Goal: Information Seeking & Learning: Check status

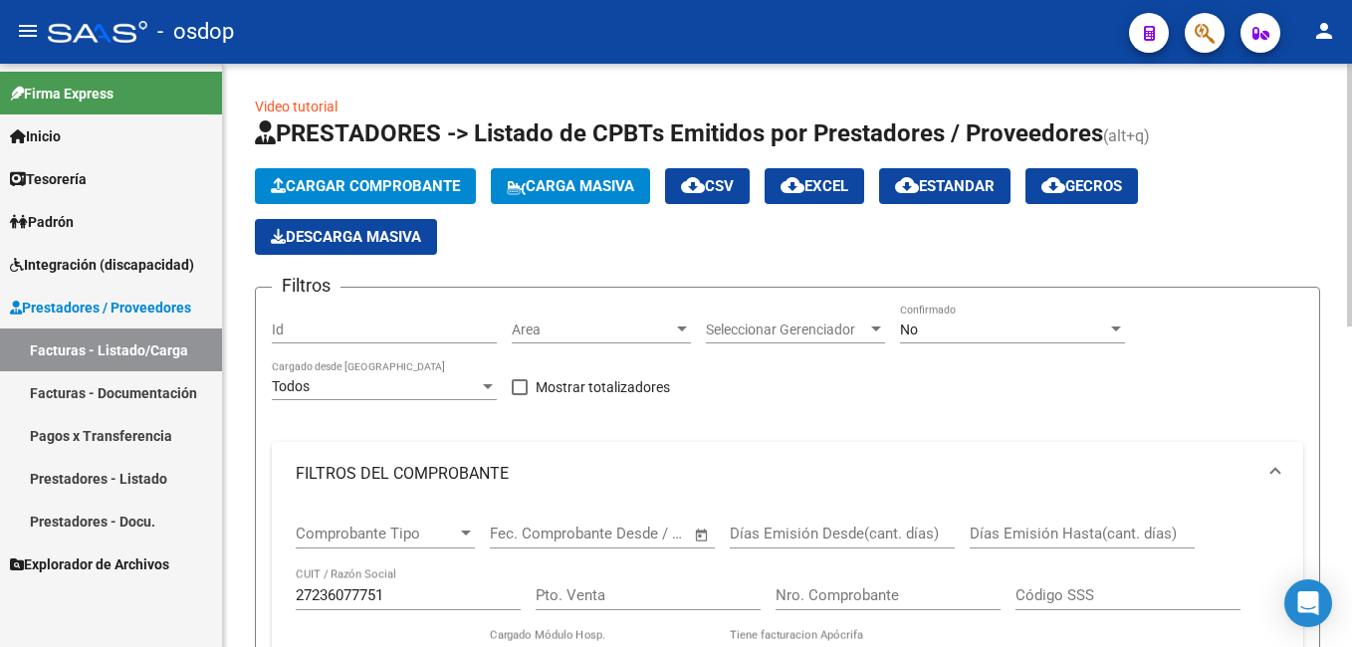
scroll to position [0, 1718]
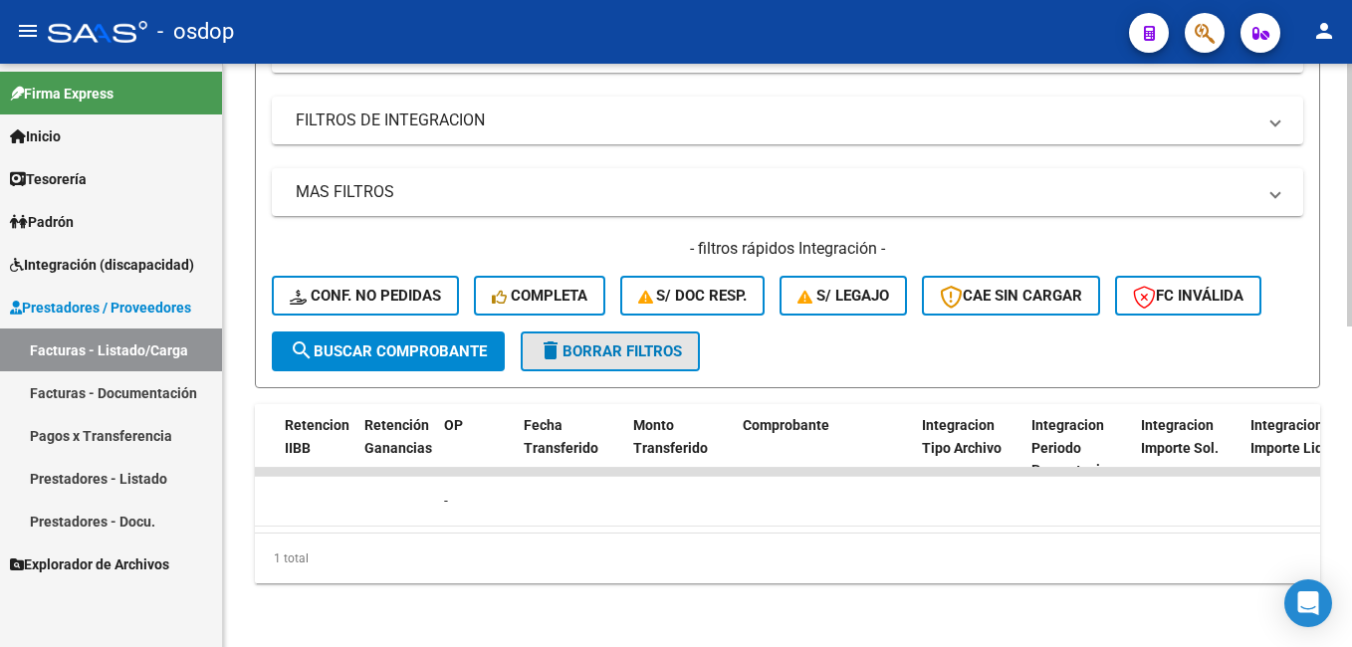
click at [621, 342] on span "delete Borrar Filtros" at bounding box center [610, 351] width 143 height 18
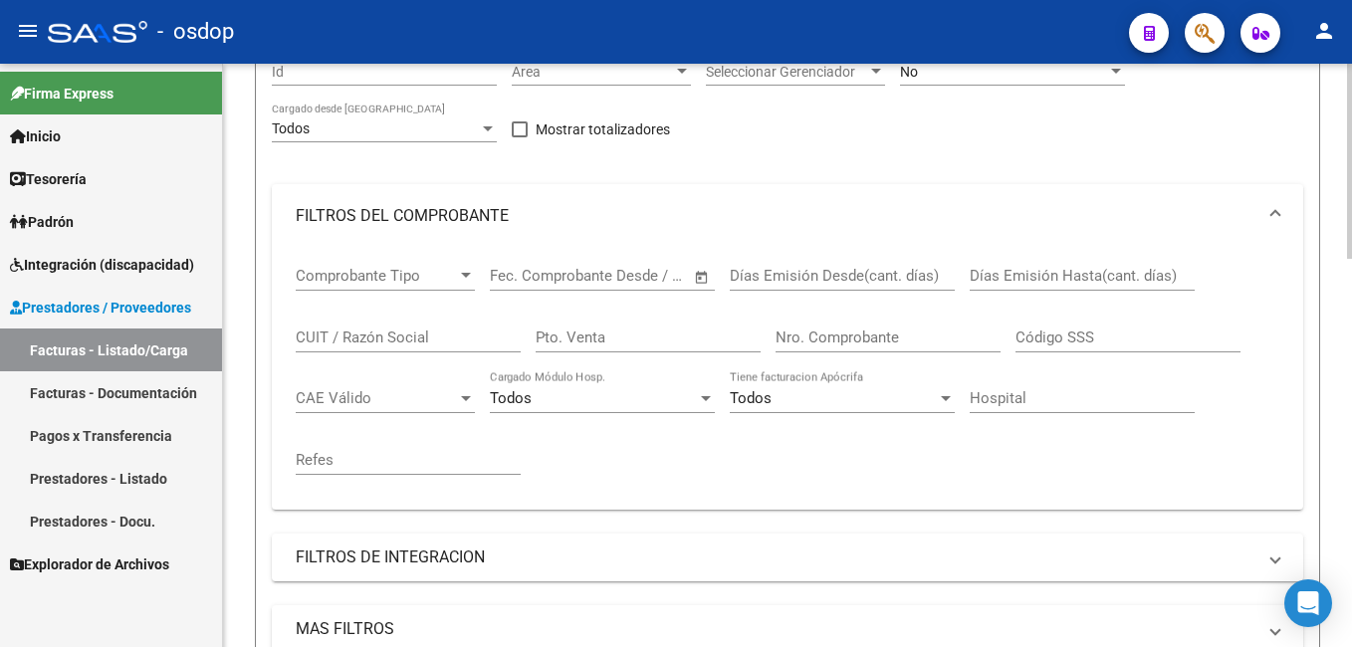
scroll to position [213, 0]
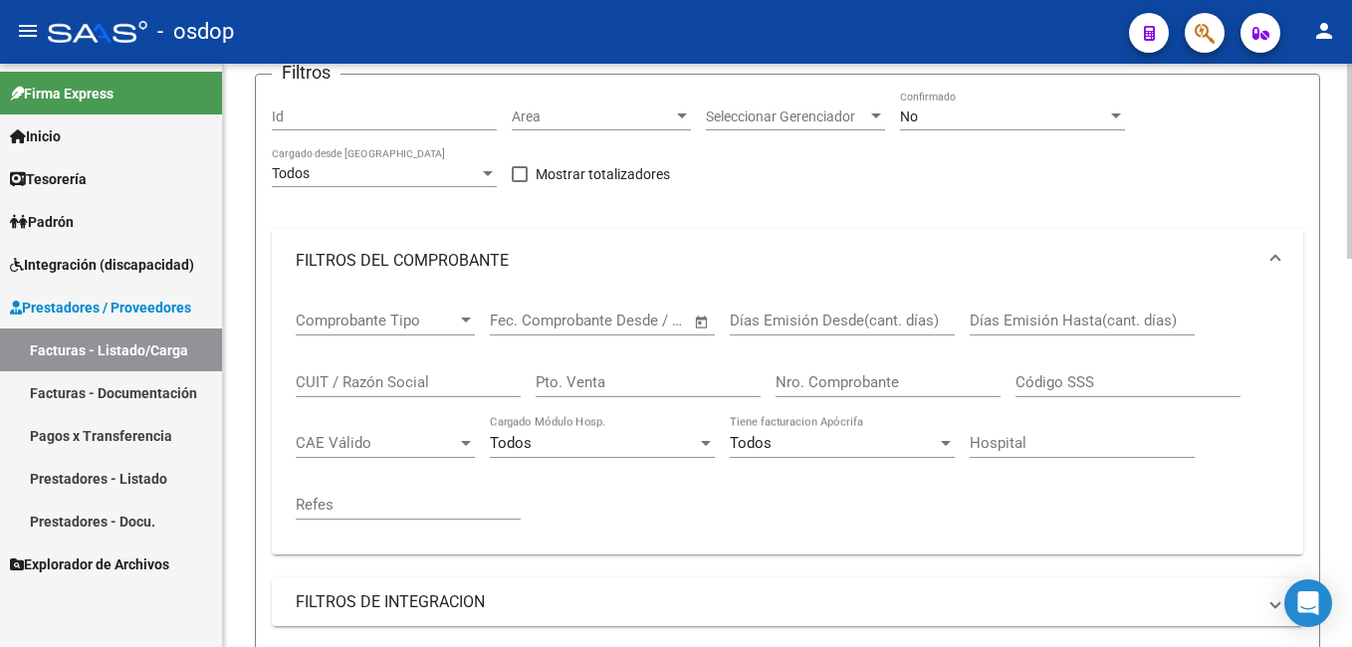
click at [336, 380] on input "CUIT / Razón Social" at bounding box center [408, 382] width 225 height 18
paste input "36054656"
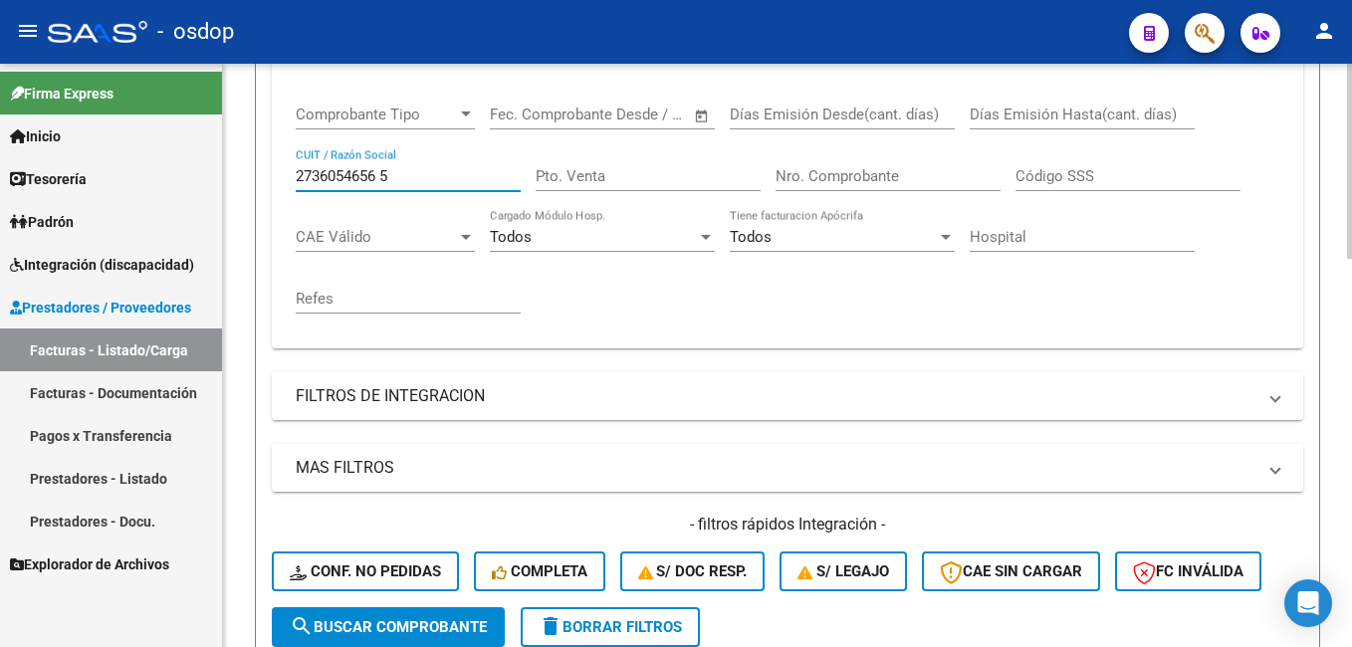
scroll to position [512, 0]
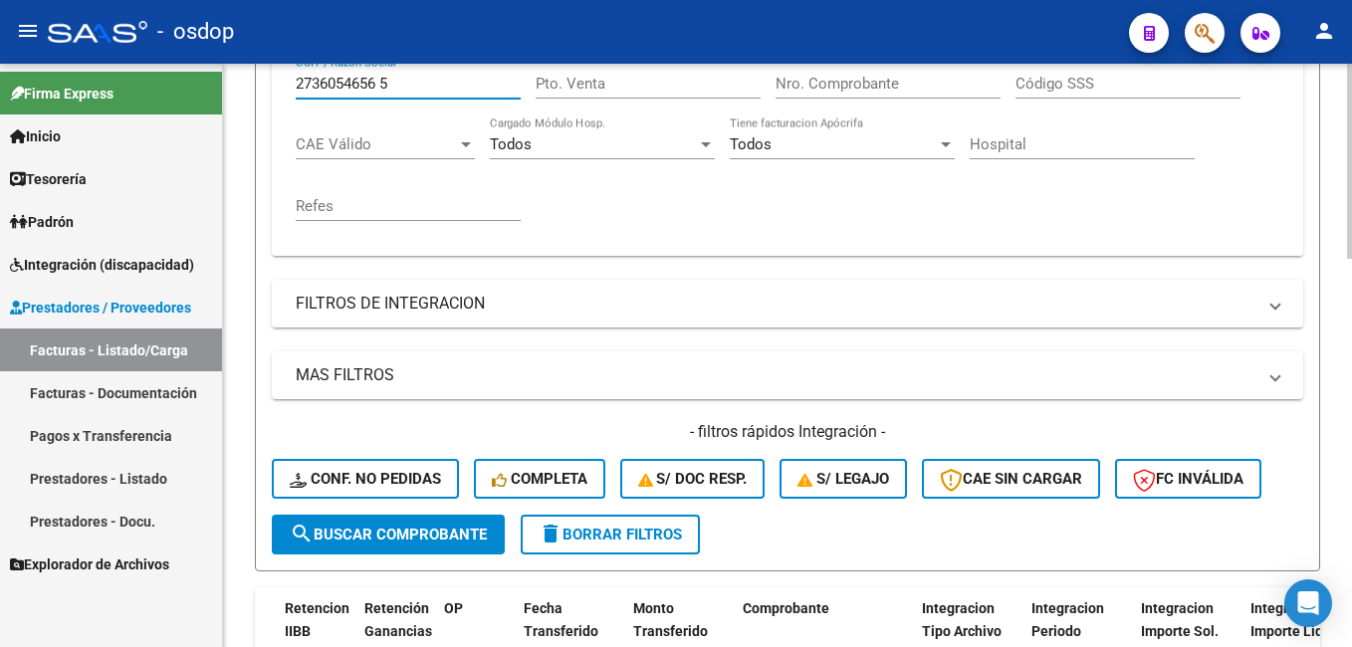
click at [357, 528] on span "search Buscar Comprobante" at bounding box center [388, 535] width 197 height 18
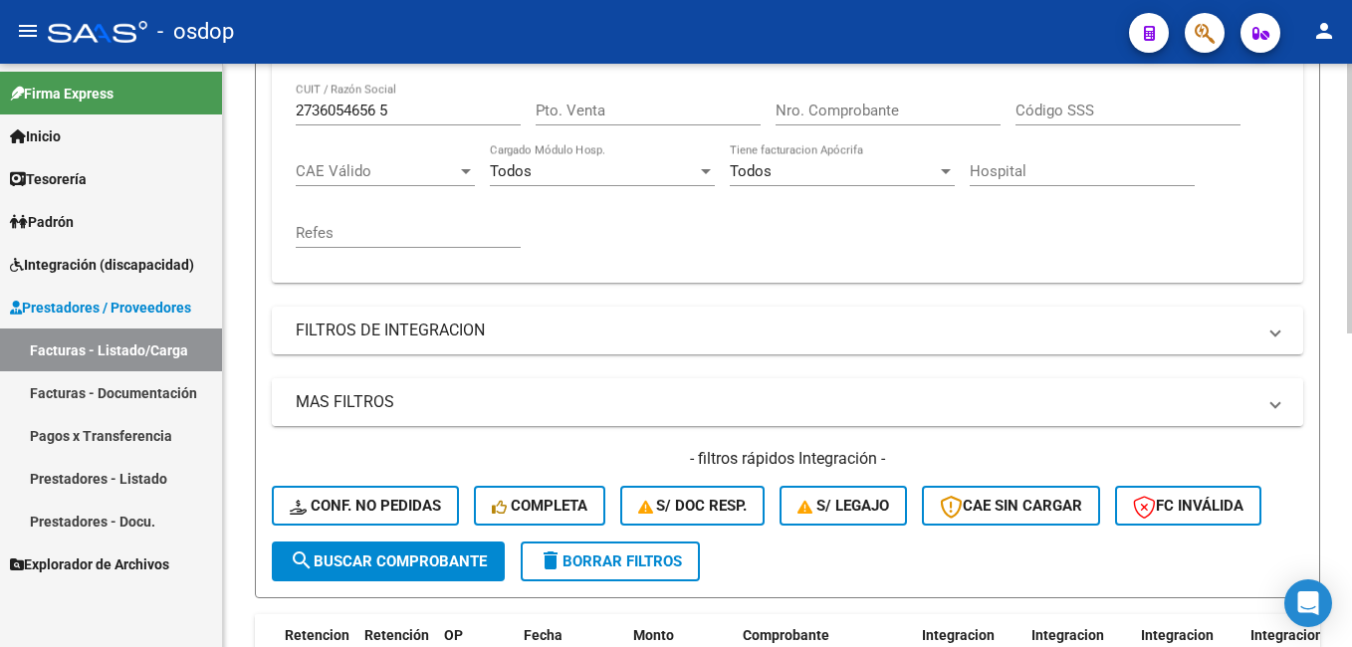
scroll to position [481, 0]
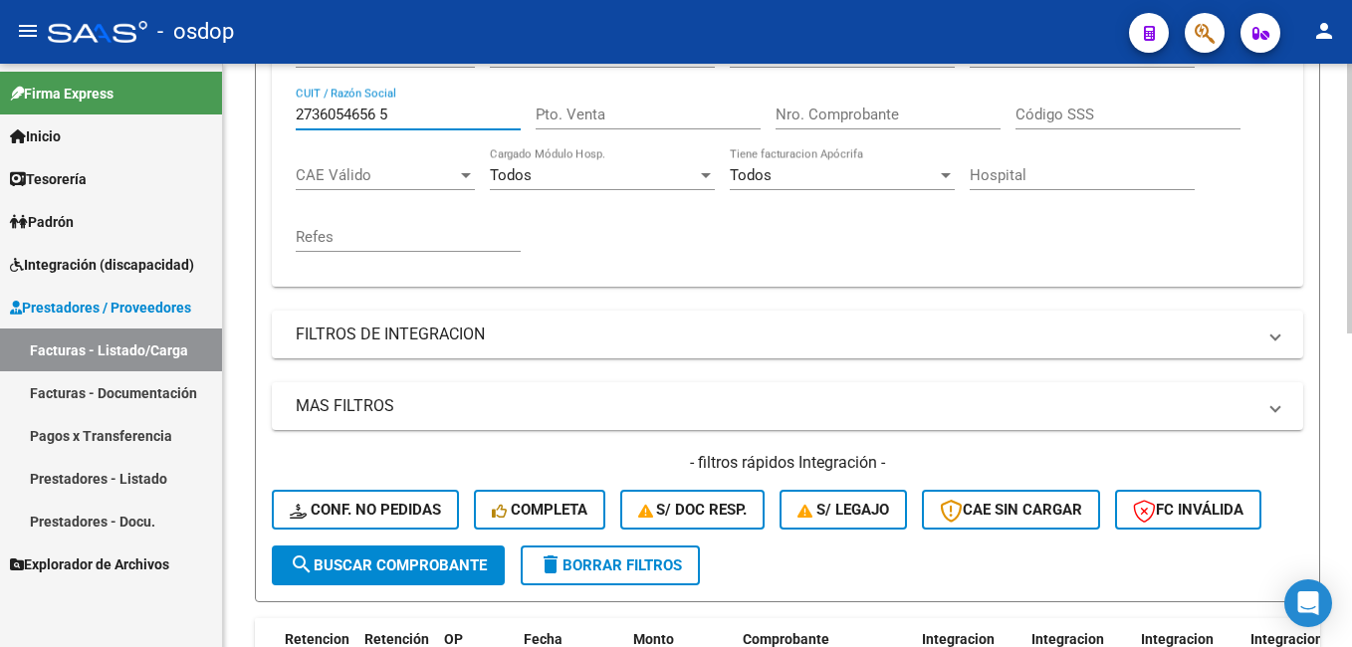
click at [385, 111] on input "2736054656 5" at bounding box center [408, 115] width 225 height 18
type input "27360546565"
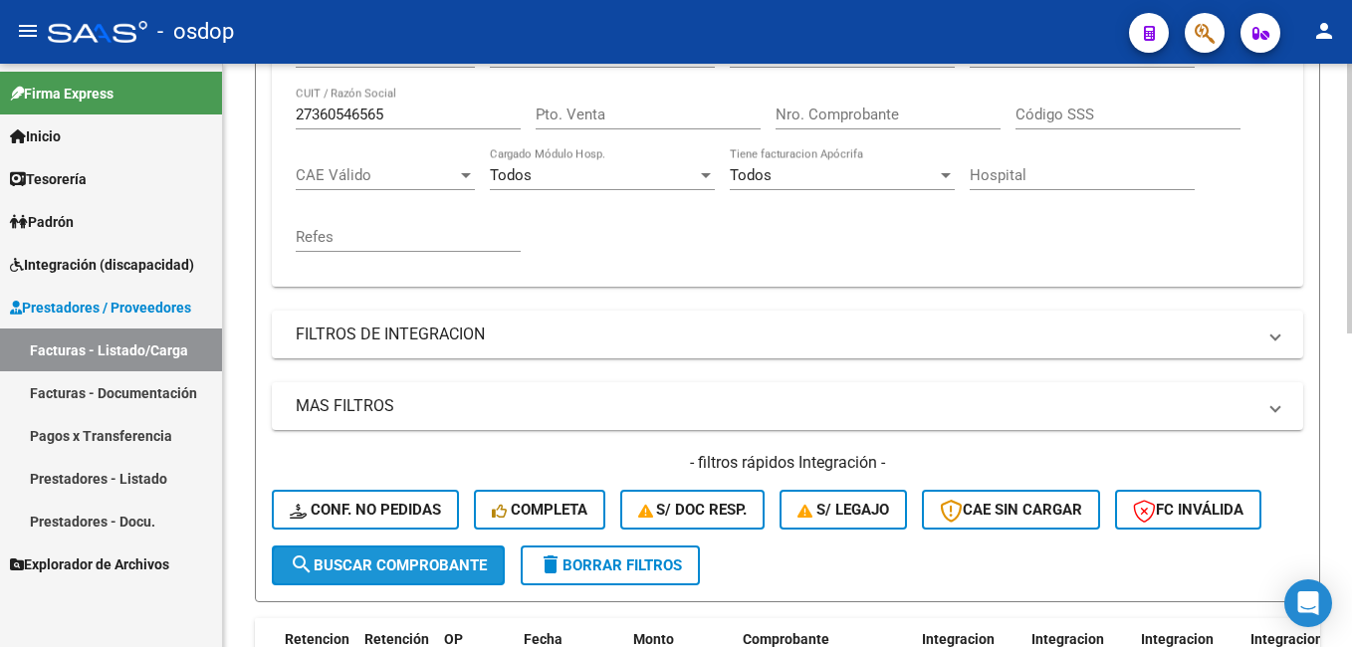
click at [405, 567] on span "search Buscar Comprobante" at bounding box center [388, 566] width 197 height 18
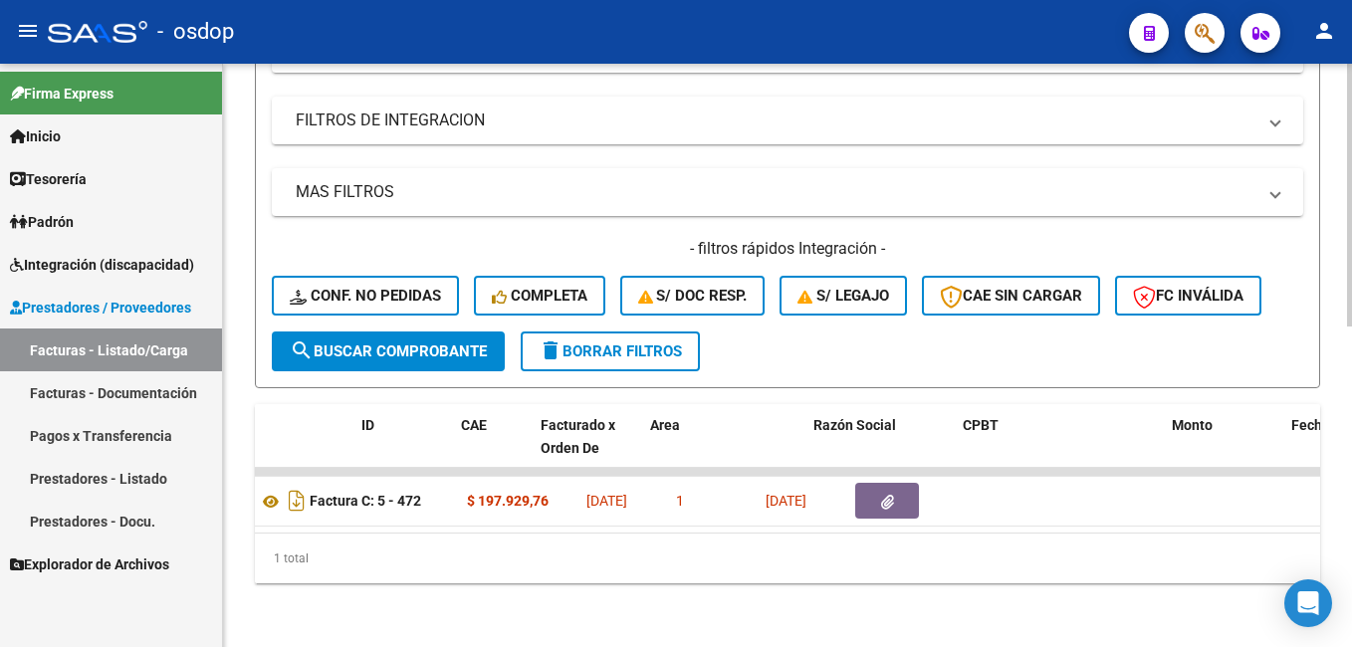
scroll to position [0, 0]
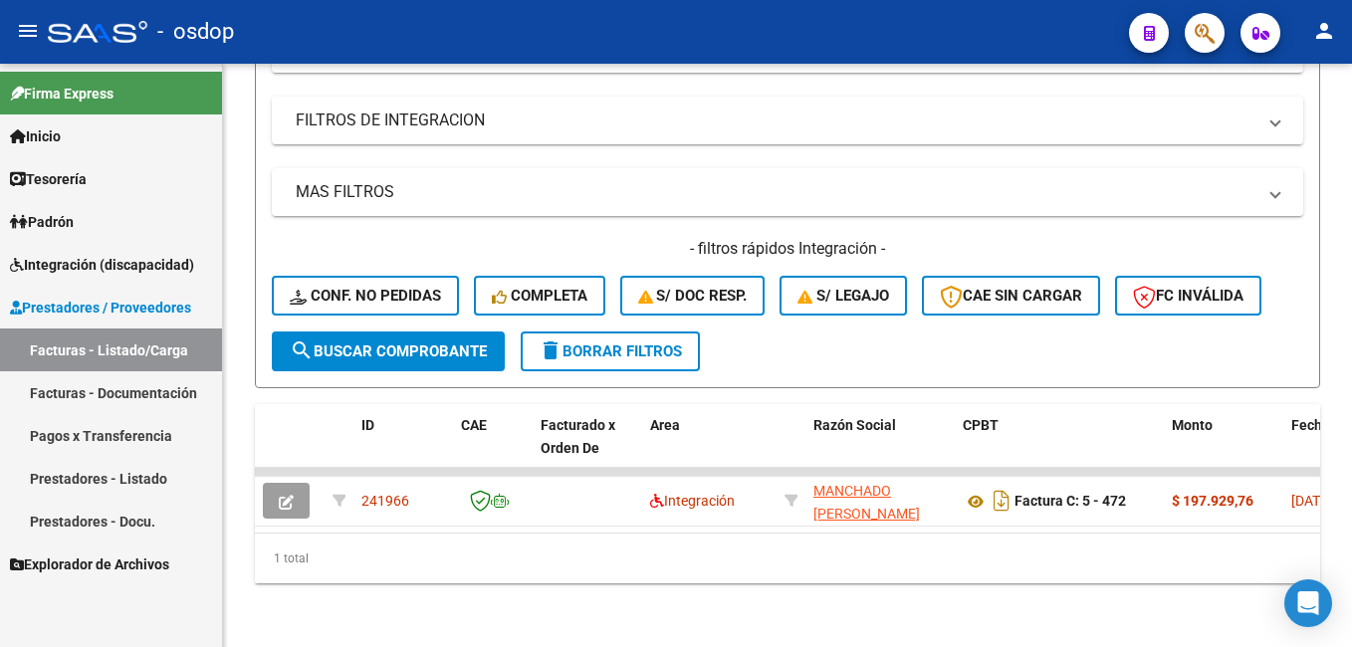
click at [46, 346] on link "Facturas - Listado/Carga" at bounding box center [111, 350] width 222 height 43
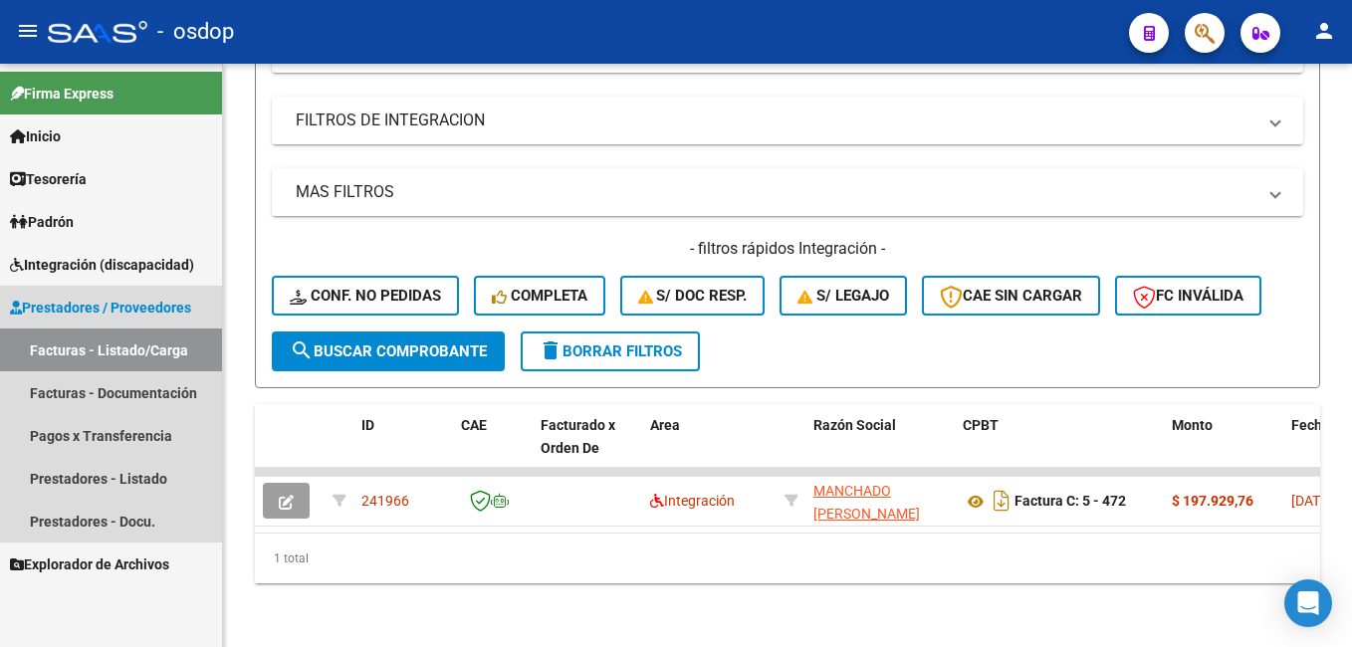
click at [59, 304] on span "Prestadores / Proveedores" at bounding box center [100, 308] width 181 height 22
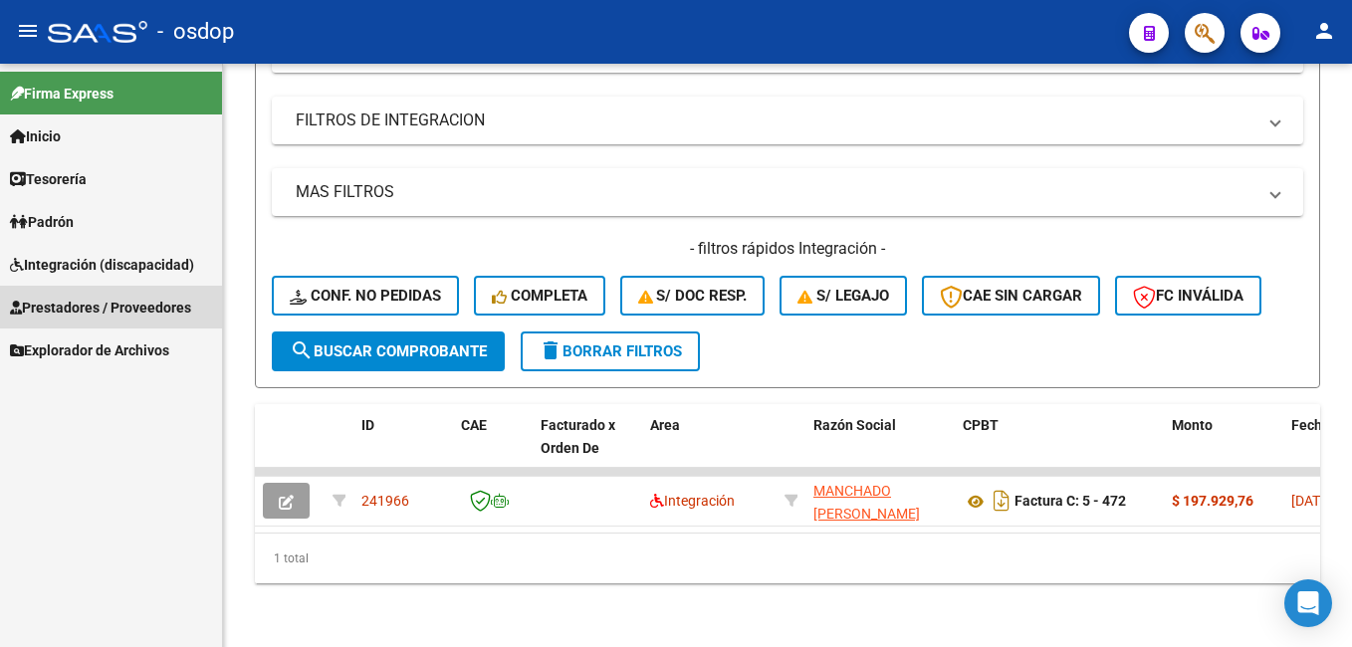
click at [99, 299] on span "Prestadores / Proveedores" at bounding box center [100, 308] width 181 height 22
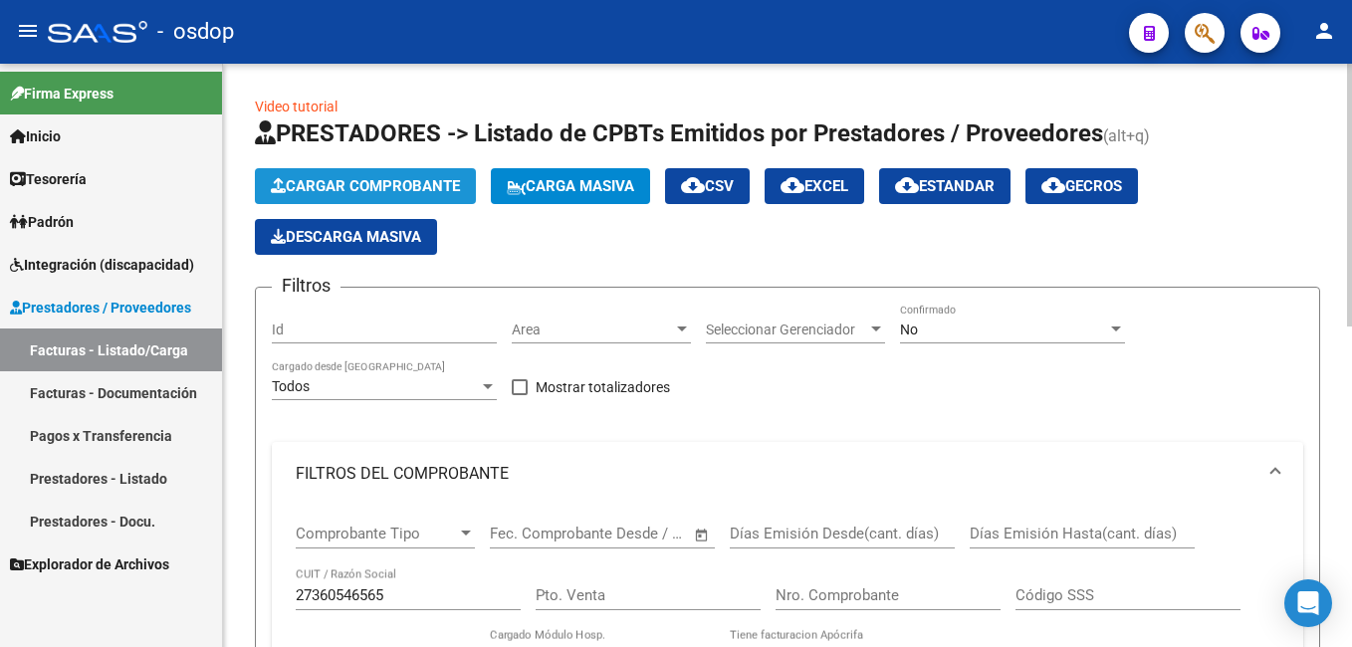
click at [354, 173] on button "Cargar Comprobante" at bounding box center [365, 186] width 221 height 36
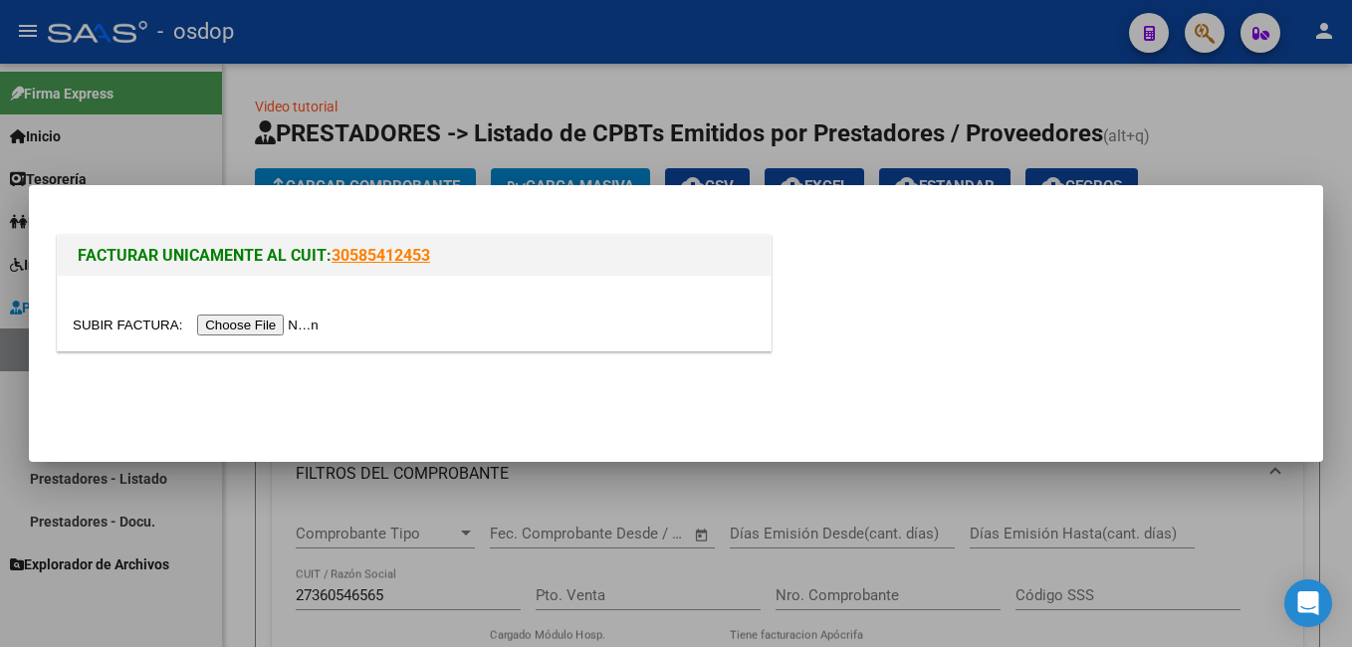
click at [588, 49] on div at bounding box center [676, 323] width 1352 height 647
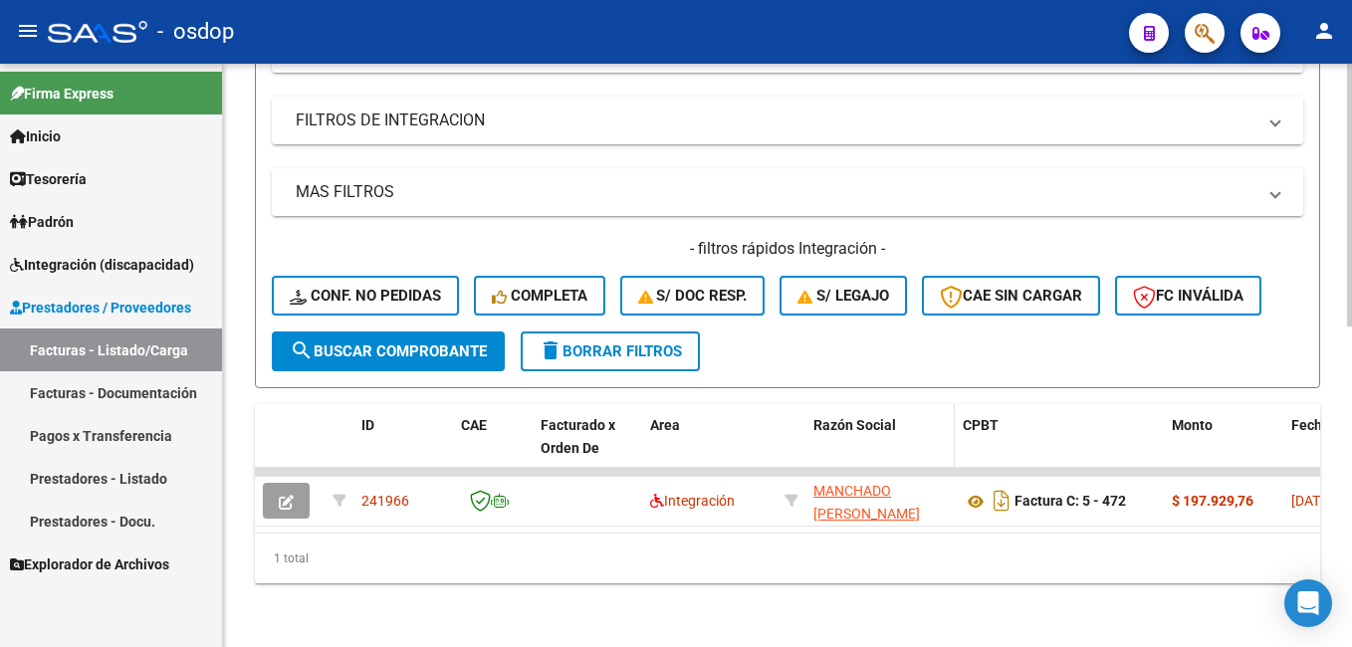
scroll to position [711, 0]
click at [587, 342] on span "delete Borrar Filtros" at bounding box center [610, 351] width 143 height 18
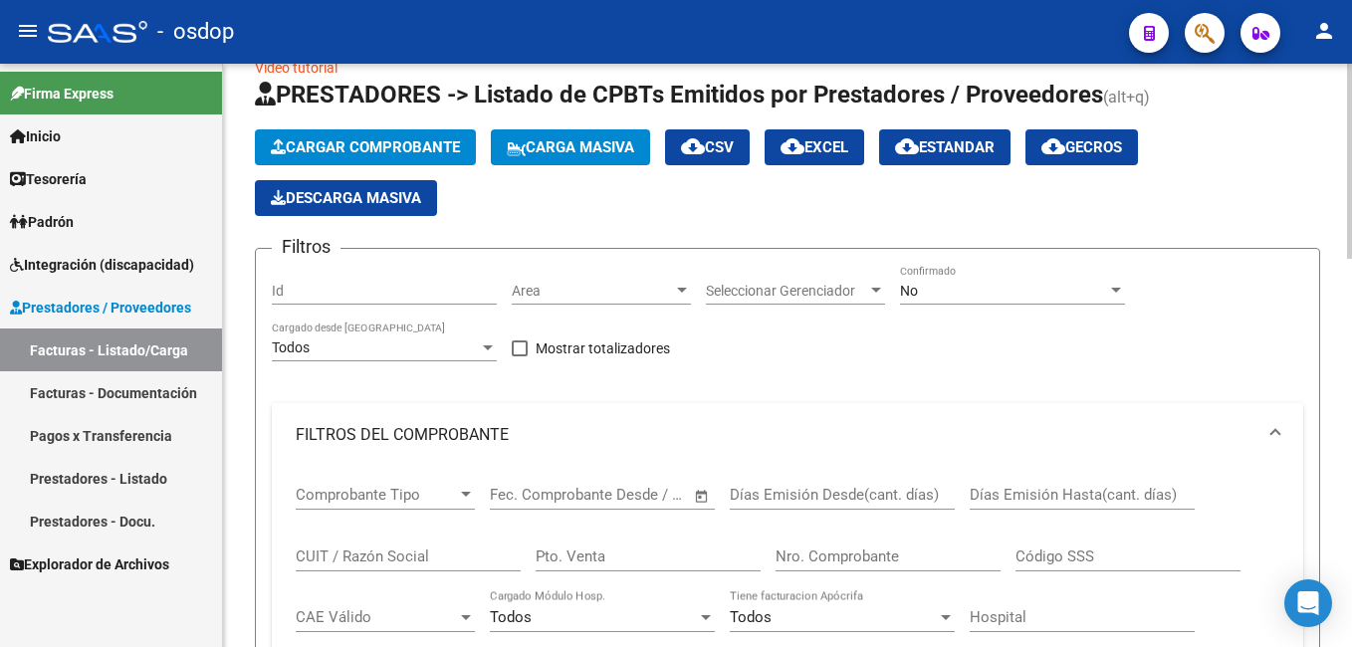
scroll to position [0, 0]
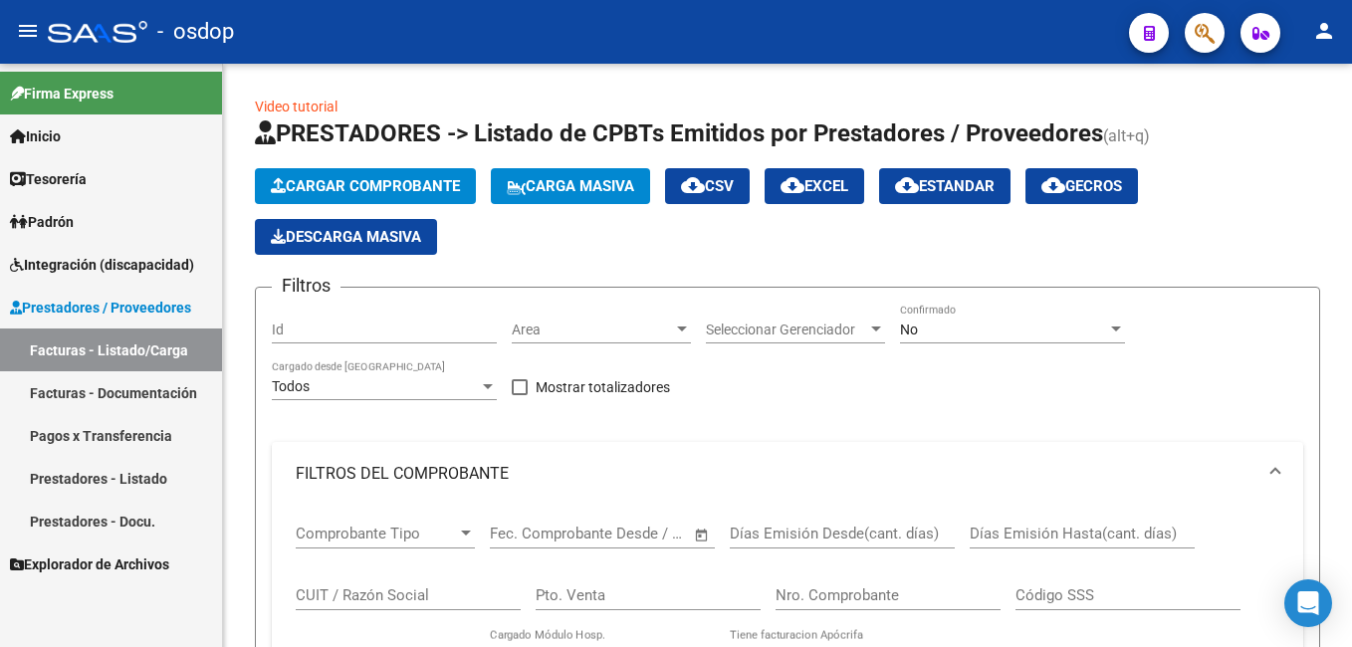
click at [404, 35] on div "- osdop" at bounding box center [580, 32] width 1065 height 44
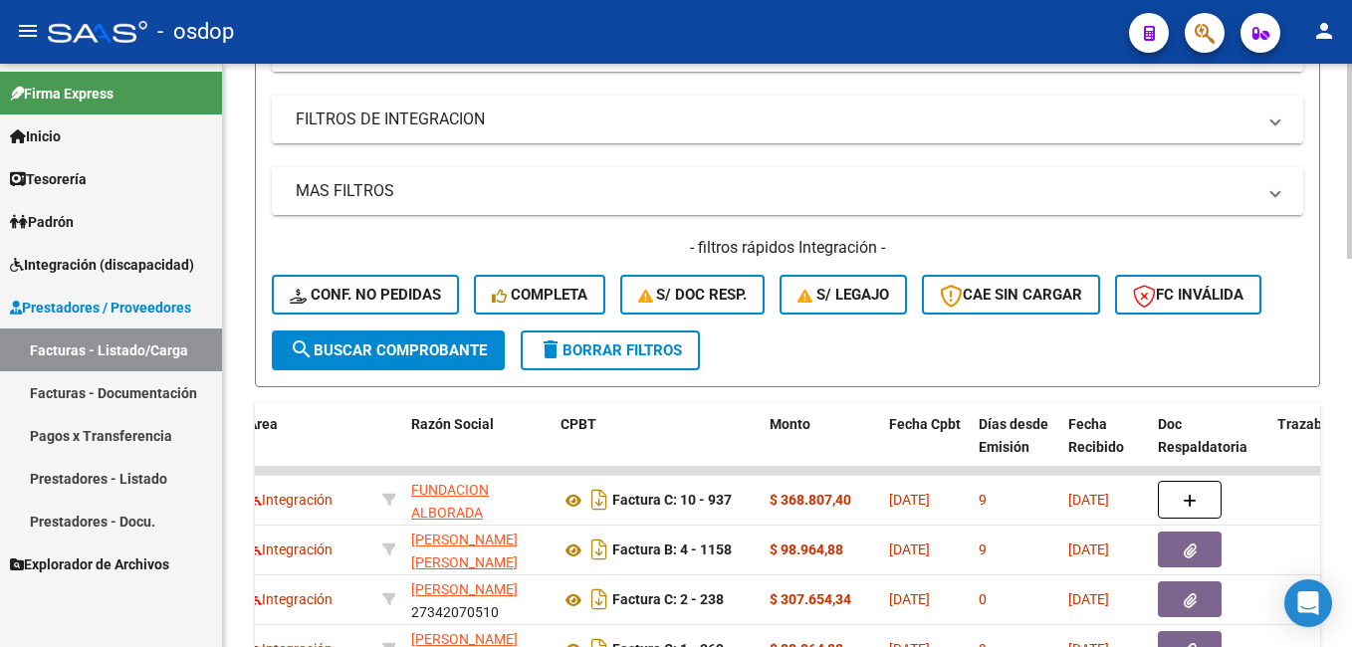
scroll to position [697, 0]
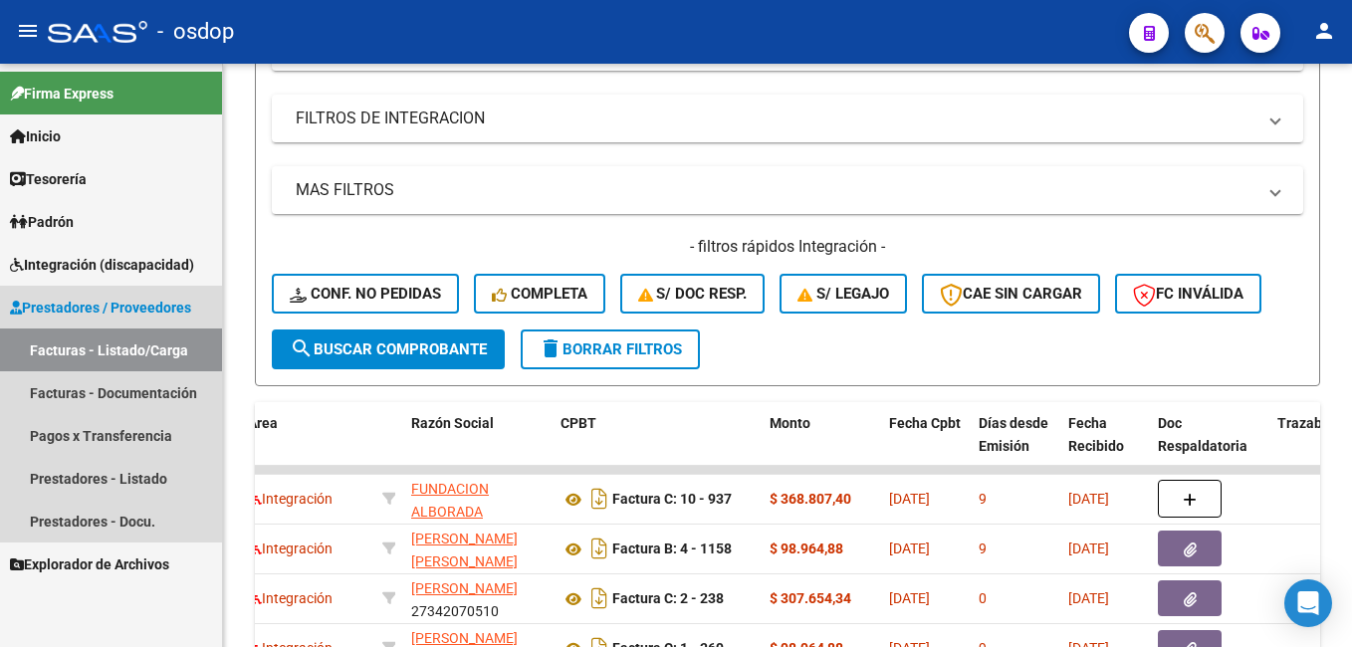
click at [119, 347] on link "Facturas - Listado/Carga" at bounding box center [111, 350] width 222 height 43
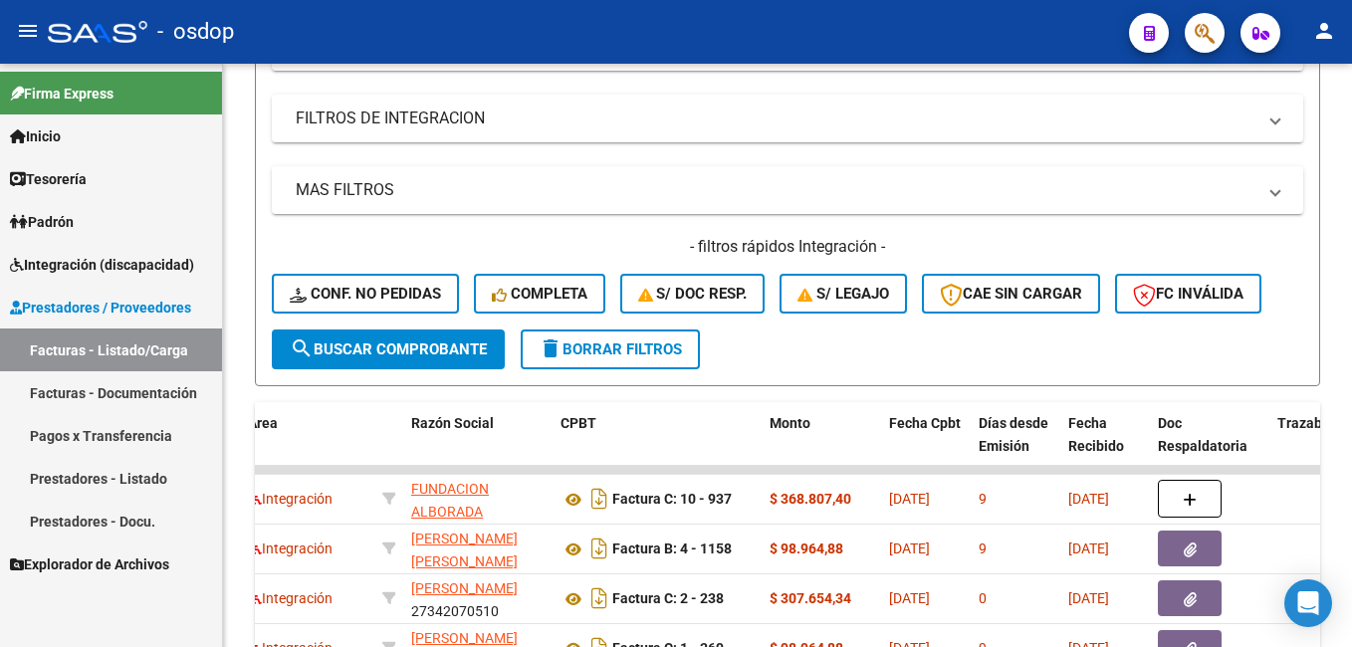
click at [896, 43] on div "- osdop" at bounding box center [580, 32] width 1065 height 44
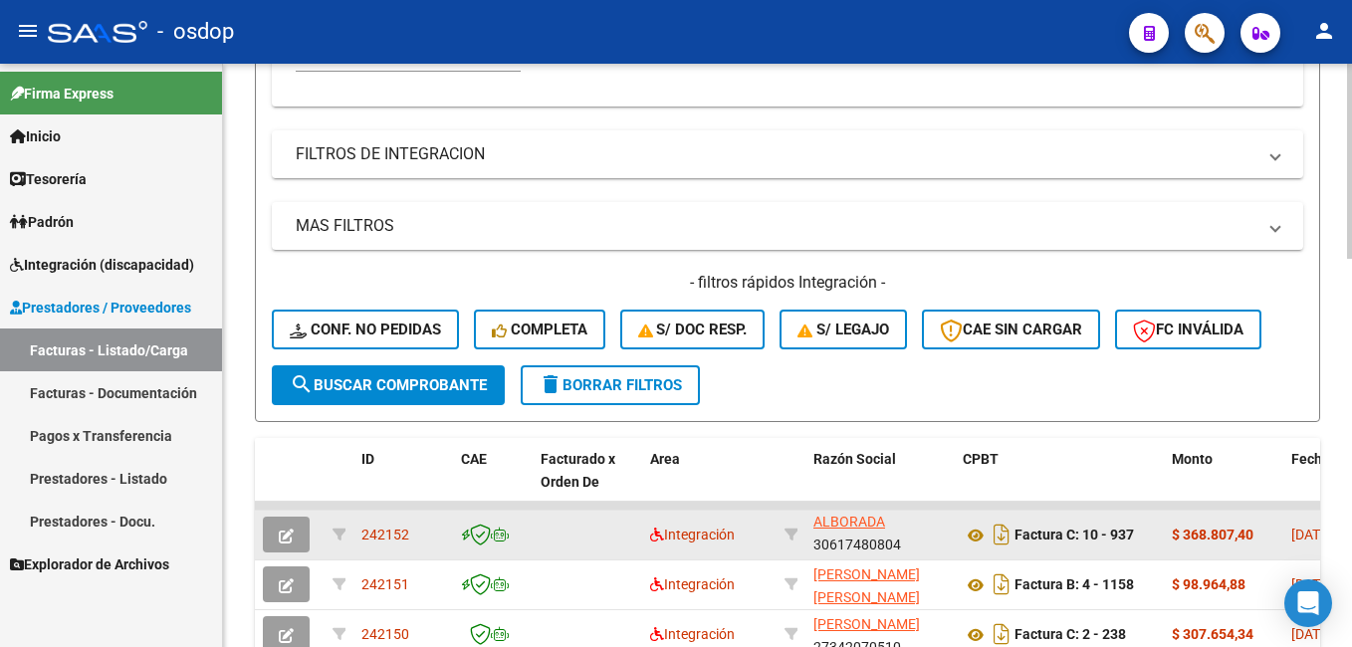
scroll to position [1, 0]
drag, startPoint x: 912, startPoint y: 545, endPoint x: 822, endPoint y: 540, distance: 89.7
click at [822, 540] on div "FUNDACION ALBORADA 30617480804" at bounding box center [879, 534] width 133 height 42
drag, startPoint x: 822, startPoint y: 540, endPoint x: 835, endPoint y: 539, distance: 13.0
copy div "30617480804"
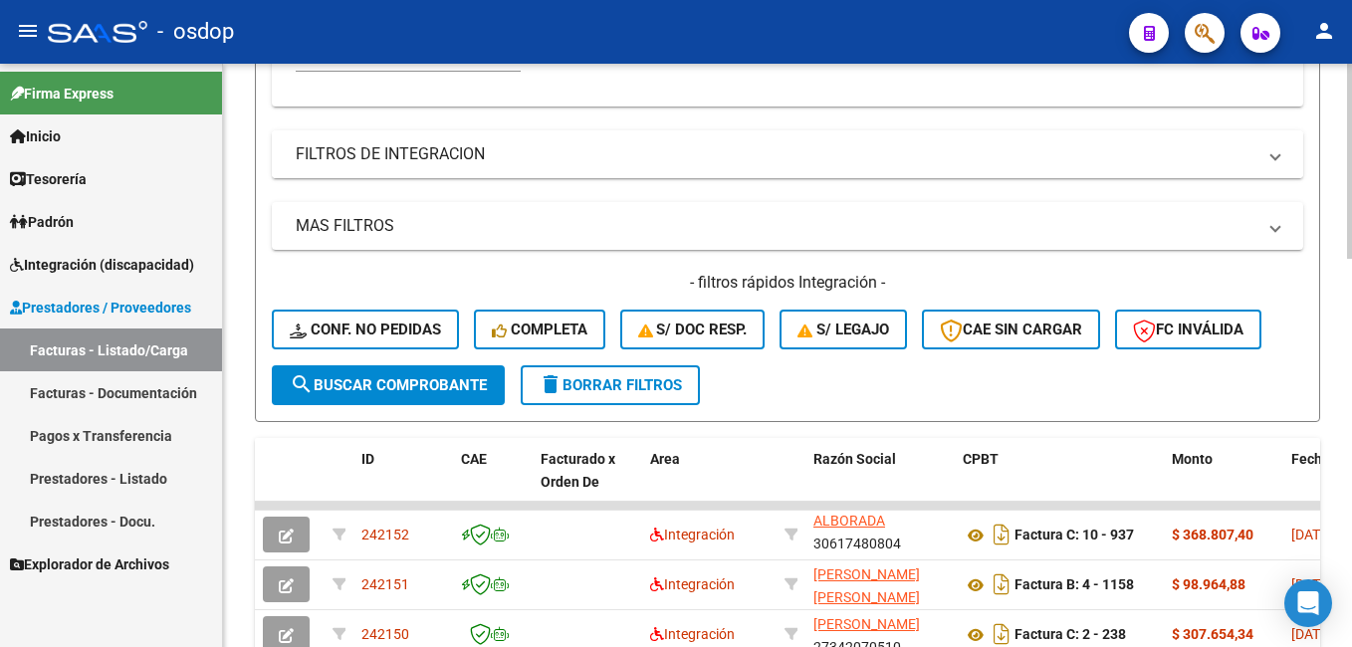
click at [809, 132] on mat-expansion-panel-header "FILTROS DE INTEGRACION" at bounding box center [787, 154] width 1031 height 48
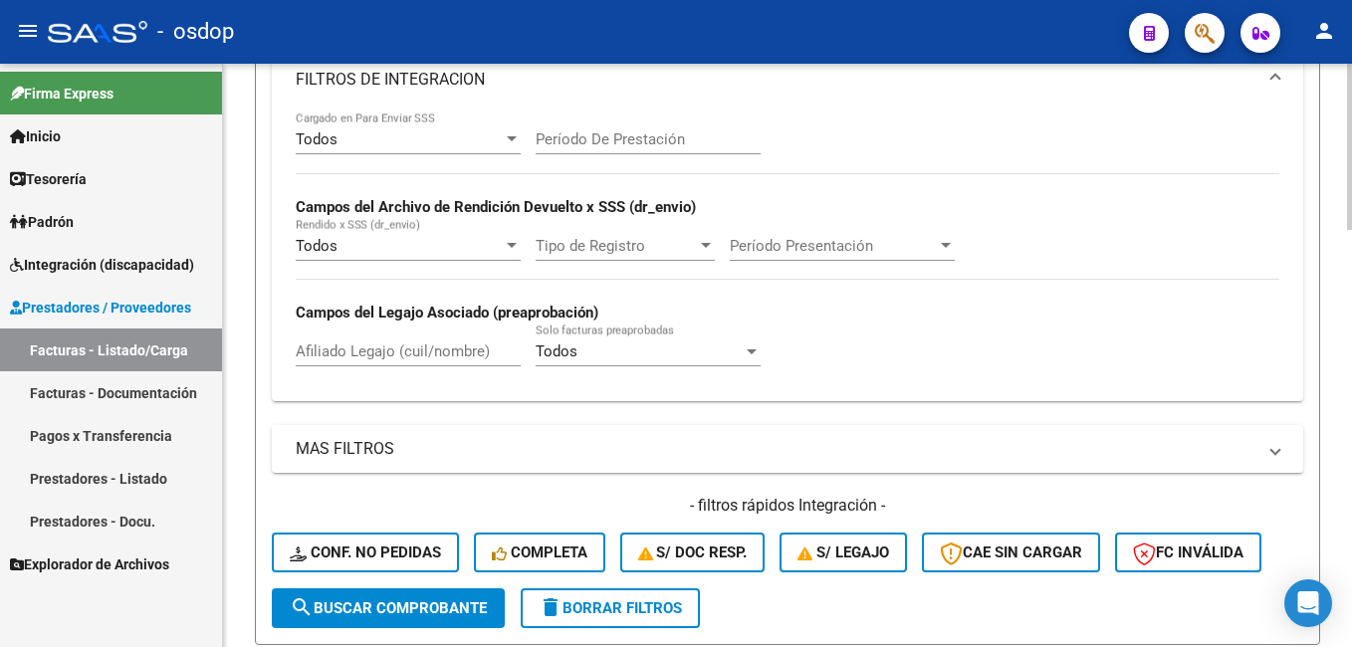
scroll to position [960, 0]
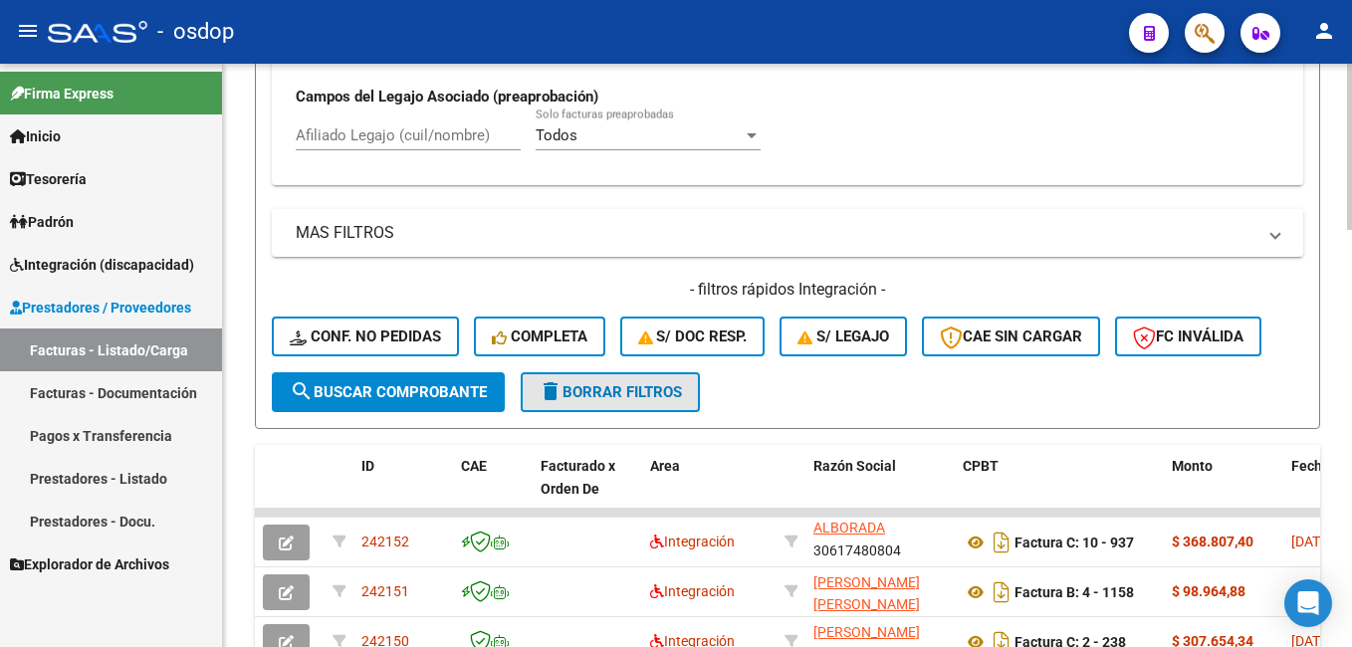
click at [644, 379] on button "delete Borrar Filtros" at bounding box center [610, 392] width 179 height 40
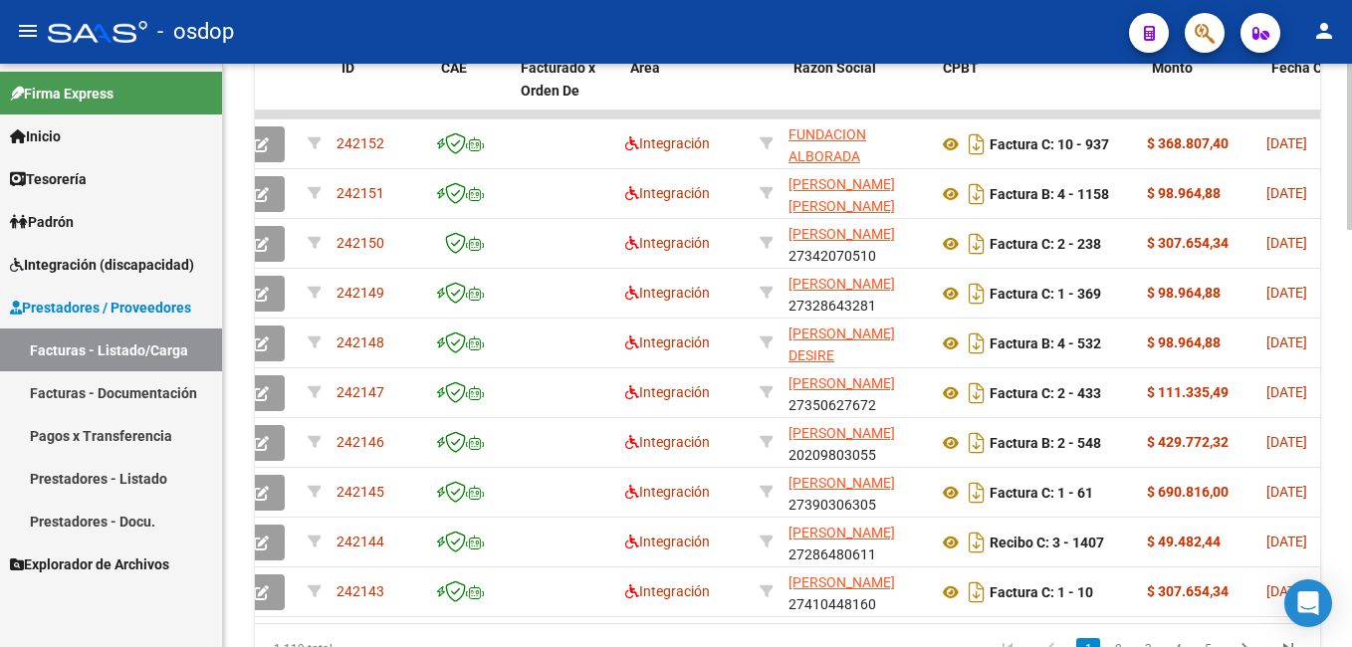
scroll to position [0, 0]
